Goal: Task Accomplishment & Management: Manage account settings

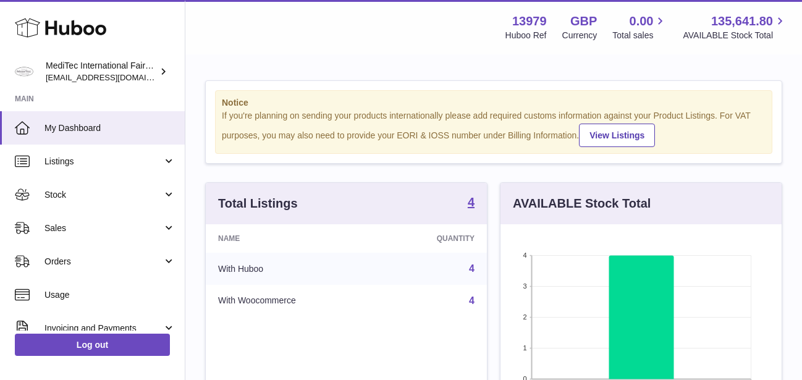
scroll to position [193, 281]
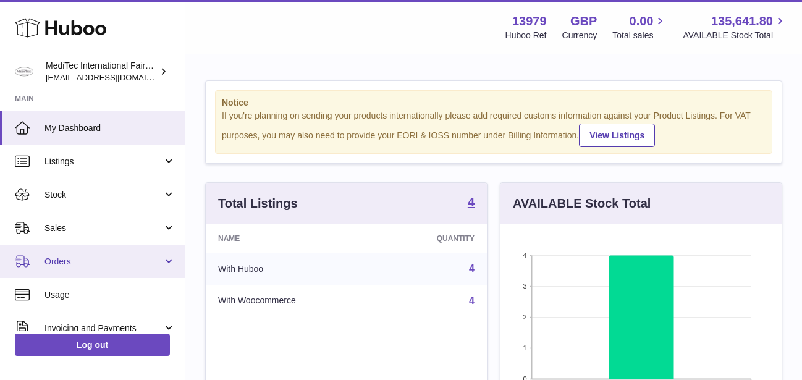
click at [104, 256] on span "Orders" at bounding box center [103, 262] width 118 height 12
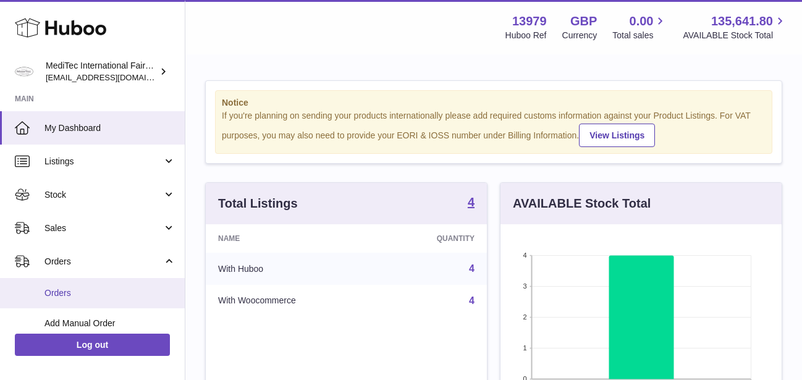
click at [54, 287] on span "Orders" at bounding box center [109, 293] width 131 height 12
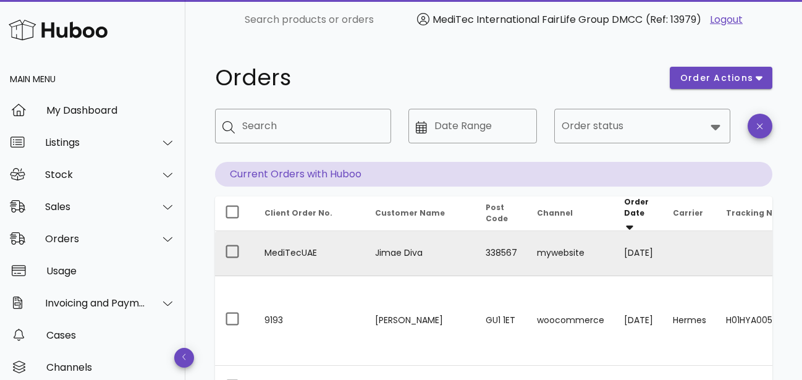
click at [527, 248] on td "mywebsite" at bounding box center [570, 253] width 87 height 45
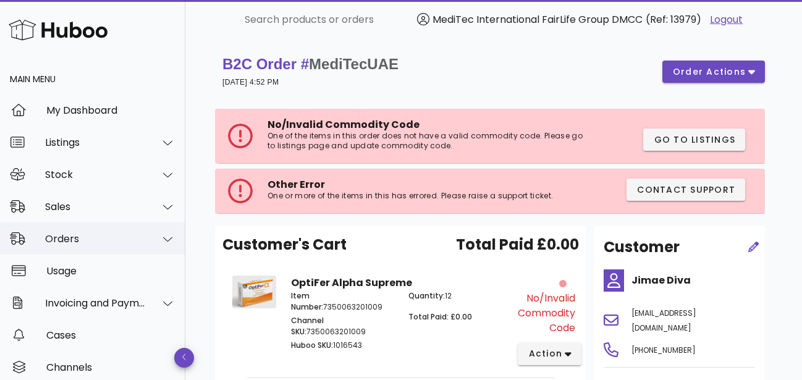
click at [81, 239] on div "Orders" at bounding box center [95, 239] width 101 height 12
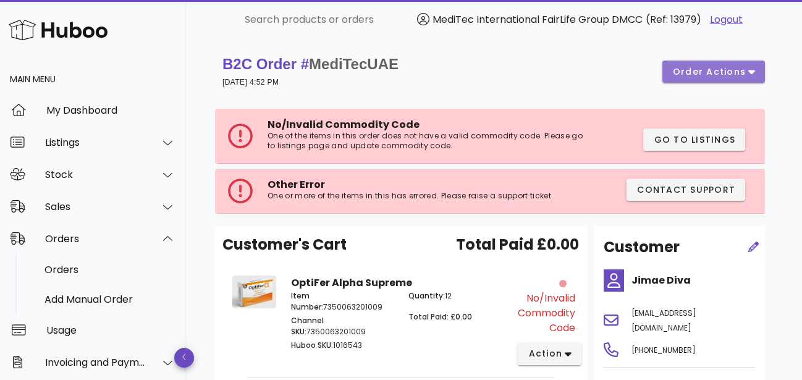
click at [752, 69] on icon "button" at bounding box center [751, 71] width 7 height 11
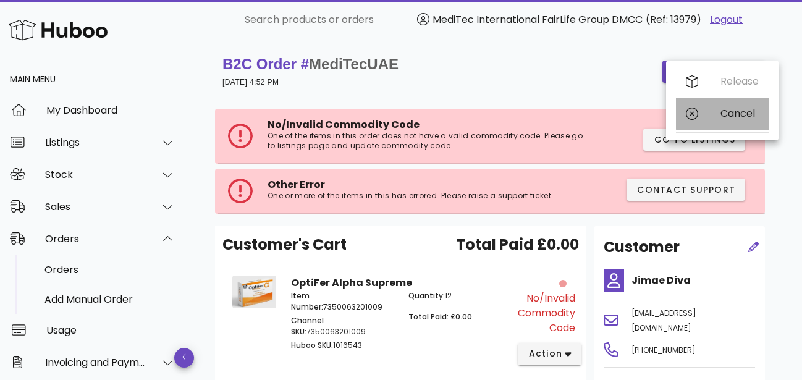
click at [727, 120] on div "Cancel" at bounding box center [722, 114] width 93 height 32
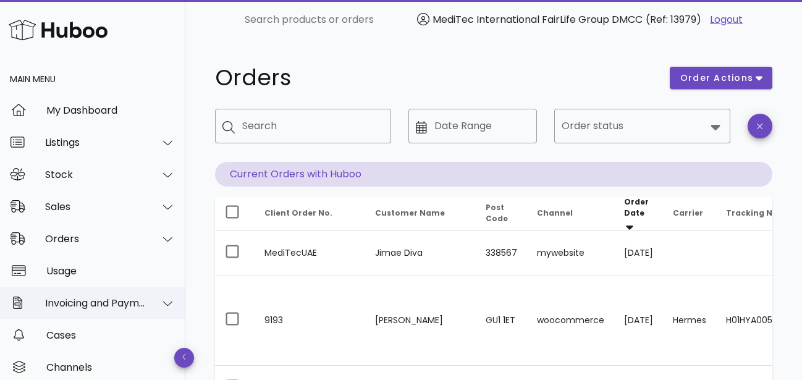
scroll to position [72, 0]
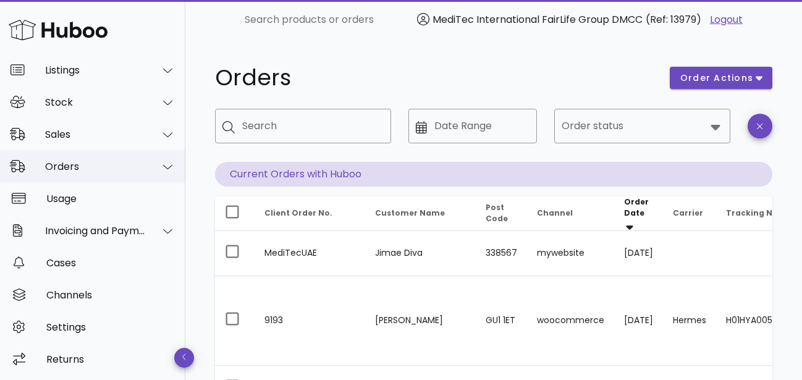
click at [69, 177] on div "Orders" at bounding box center [92, 166] width 185 height 32
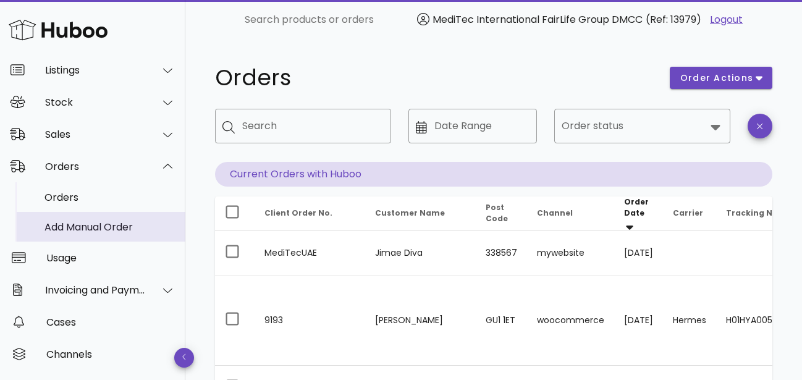
click at [50, 227] on div "Add Manual Order" at bounding box center [109, 227] width 131 height 12
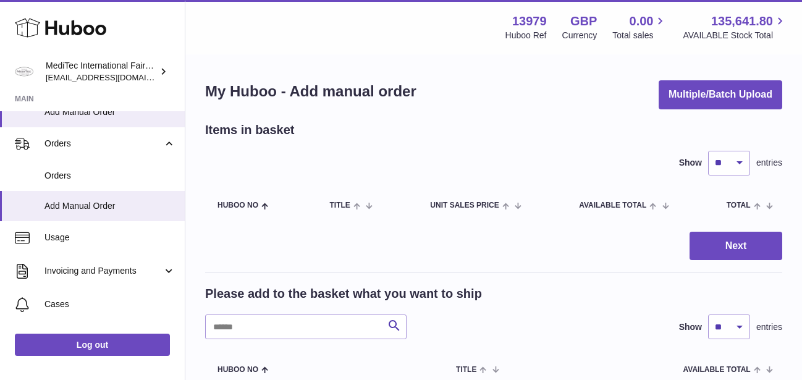
scroll to position [269, 0]
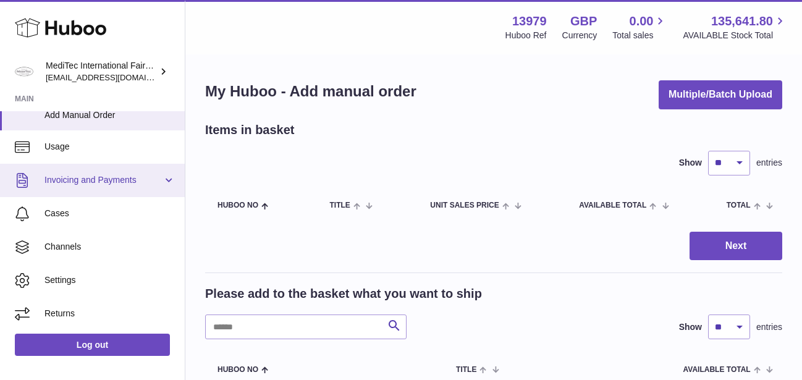
click at [106, 176] on span "Invoicing and Payments" at bounding box center [103, 180] width 118 height 12
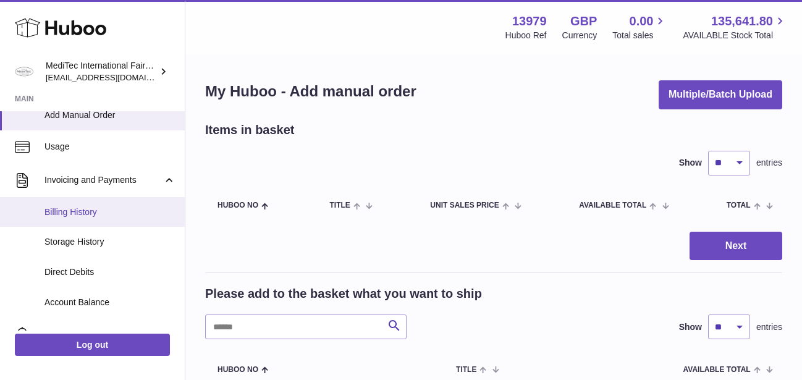
scroll to position [328, 0]
